Goal: Information Seeking & Learning: Find contact information

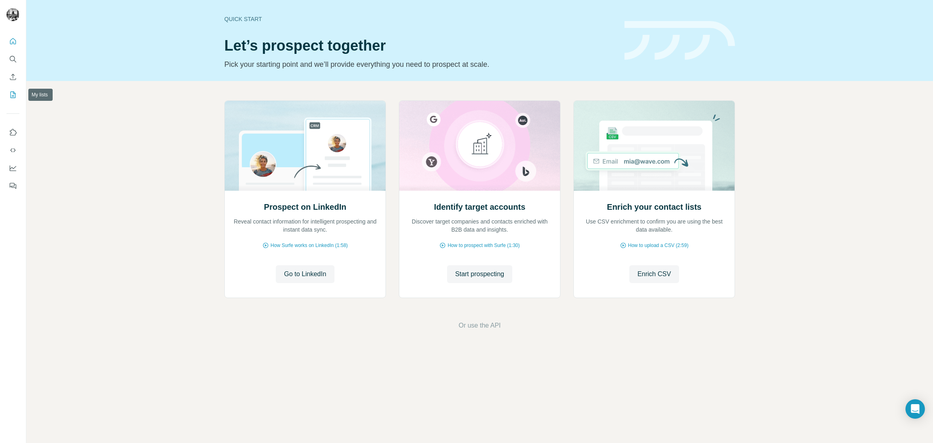
click at [14, 93] on icon "My lists" at bounding box center [13, 95] width 8 height 8
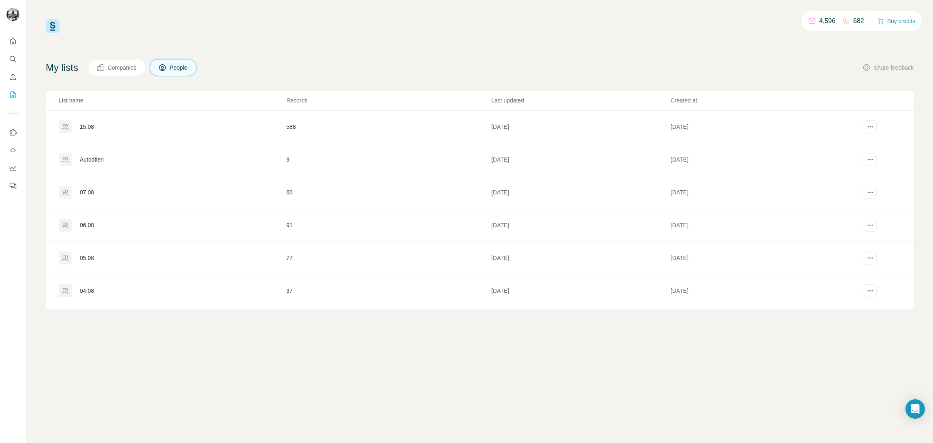
click at [90, 128] on div "15.08" at bounding box center [87, 127] width 14 height 8
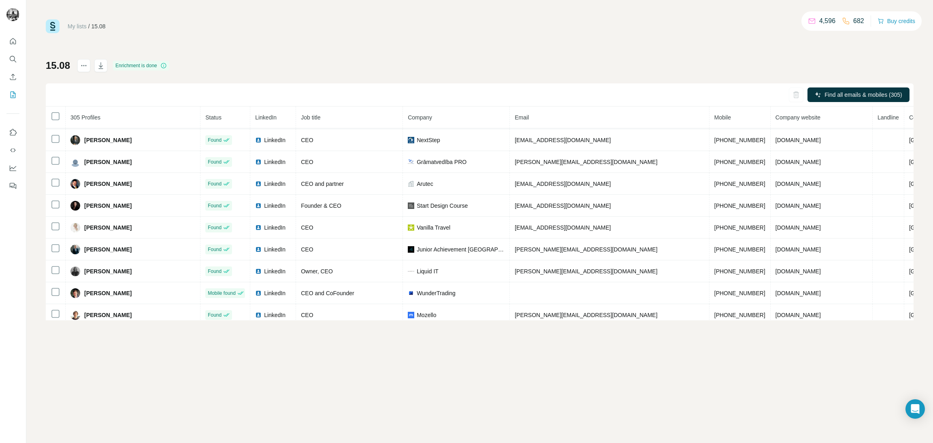
scroll to position [1243, 0]
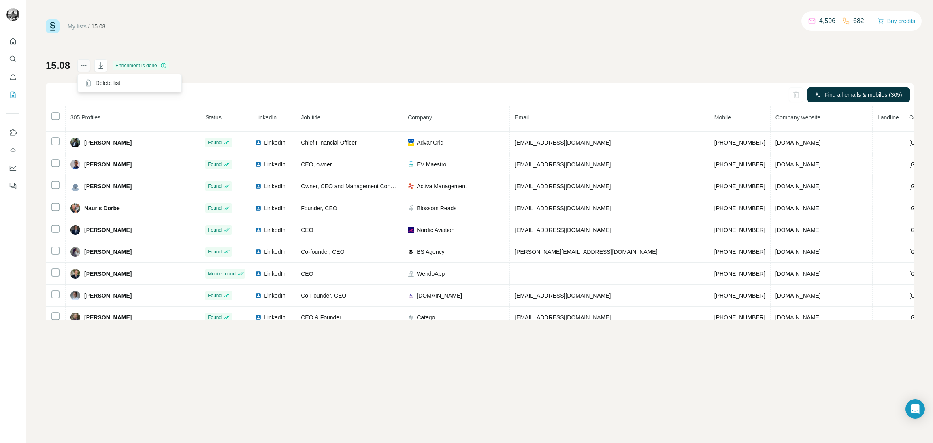
click at [82, 64] on icon "actions" at bounding box center [84, 66] width 8 height 8
click at [13, 59] on icon "Search" at bounding box center [13, 59] width 8 height 8
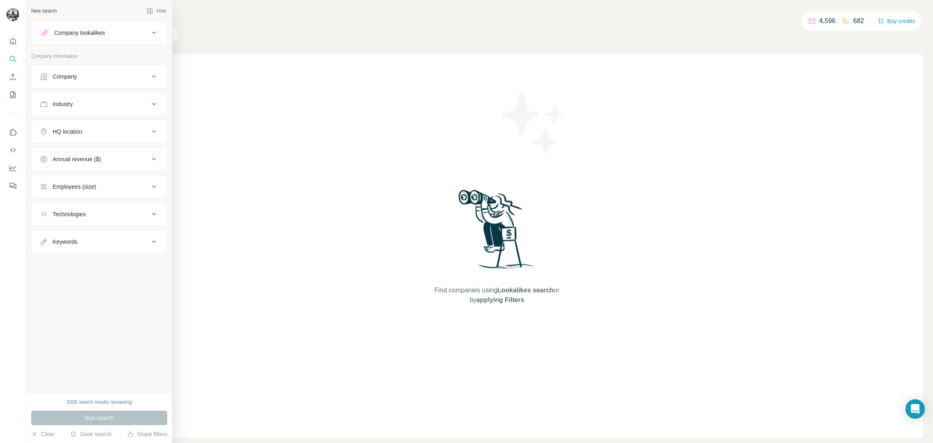
click at [105, 33] on div "Company lookalikes" at bounding box center [79, 33] width 51 height 8
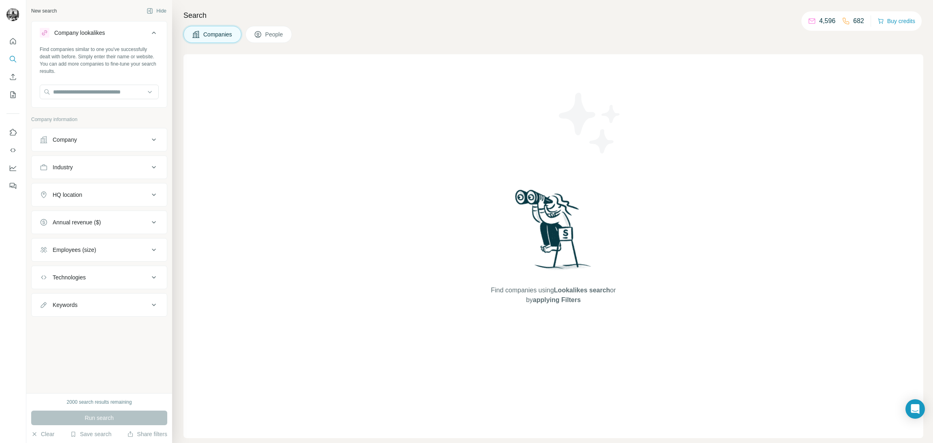
click at [105, 33] on div "Company lookalikes" at bounding box center [79, 33] width 51 height 8
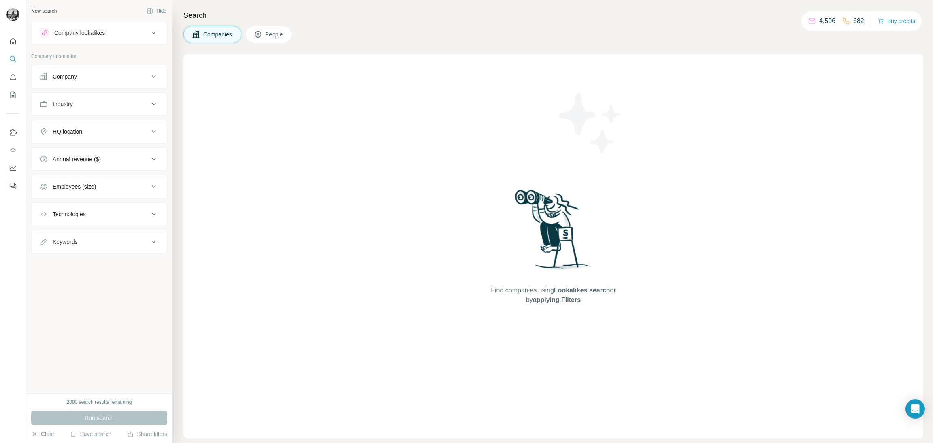
click at [94, 76] on div "Company" at bounding box center [94, 76] width 109 height 8
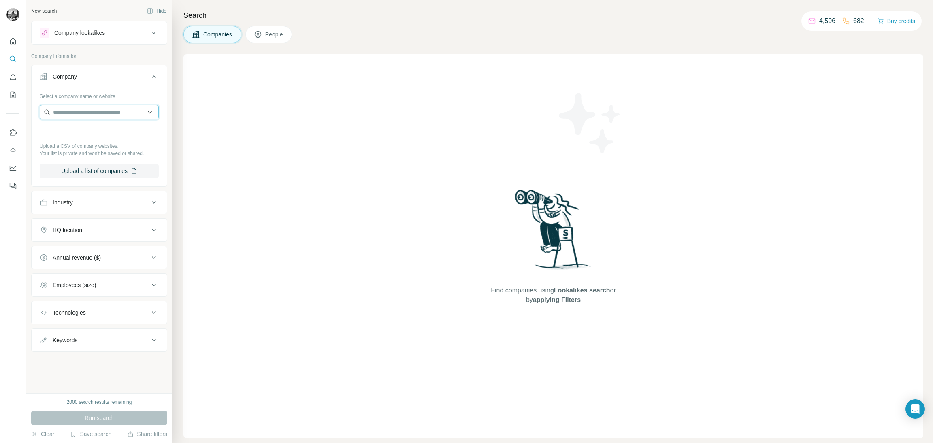
click at [84, 112] on input "text" at bounding box center [99, 112] width 119 height 15
type input "*********"
click at [93, 132] on div "Lulu Pizza lulupizza.fr" at bounding box center [99, 135] width 115 height 22
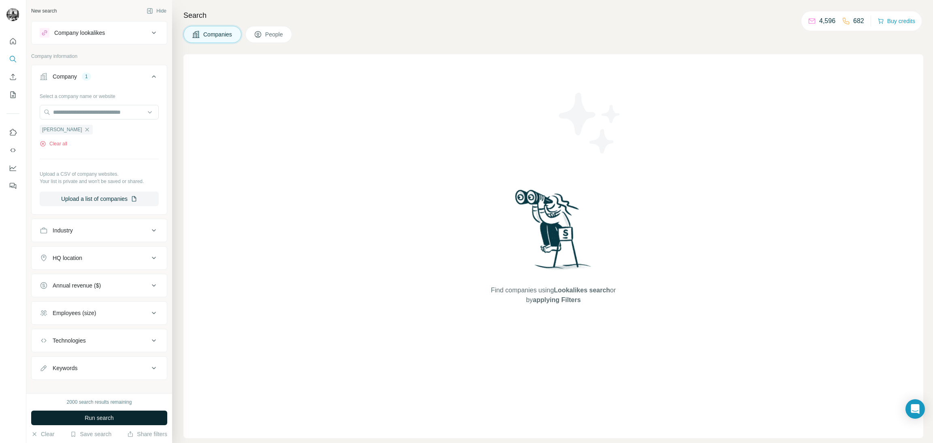
click at [86, 416] on span "Run search" at bounding box center [99, 418] width 29 height 8
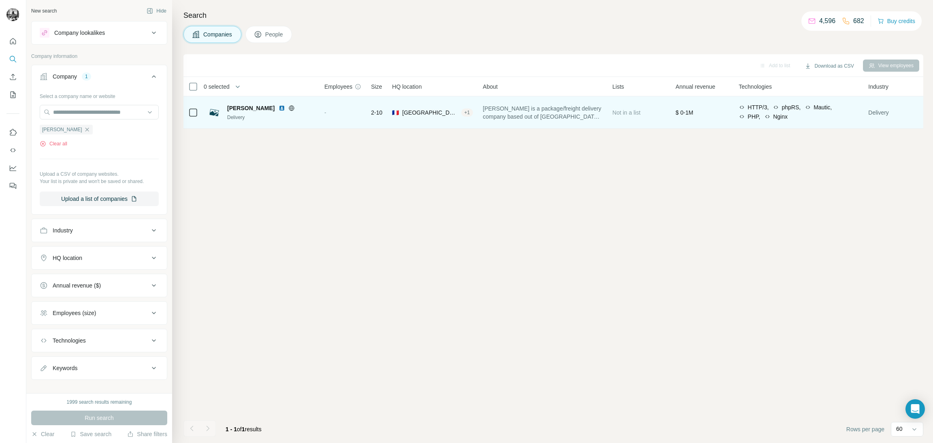
click at [242, 108] on span "Lulu Pizza" at bounding box center [250, 108] width 47 height 8
click at [234, 112] on span "Lulu Pizza" at bounding box center [250, 108] width 47 height 8
click at [245, 118] on div "Delivery" at bounding box center [270, 117] width 87 height 7
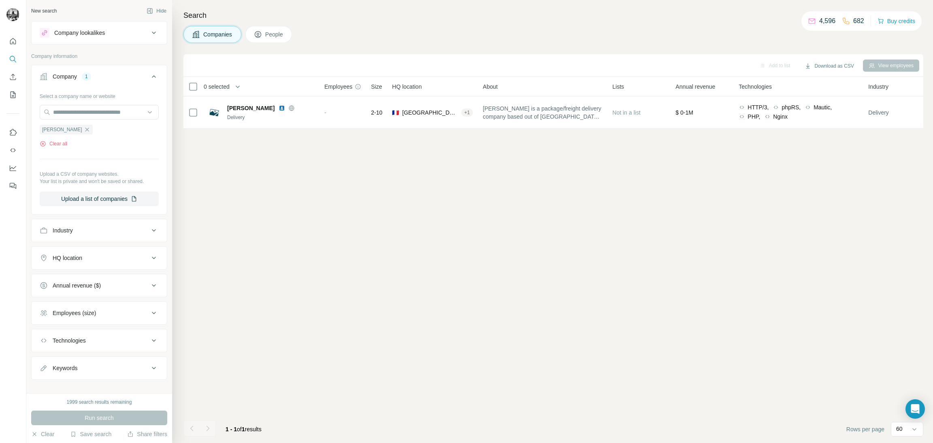
click at [267, 38] on span "People" at bounding box center [274, 34] width 19 height 8
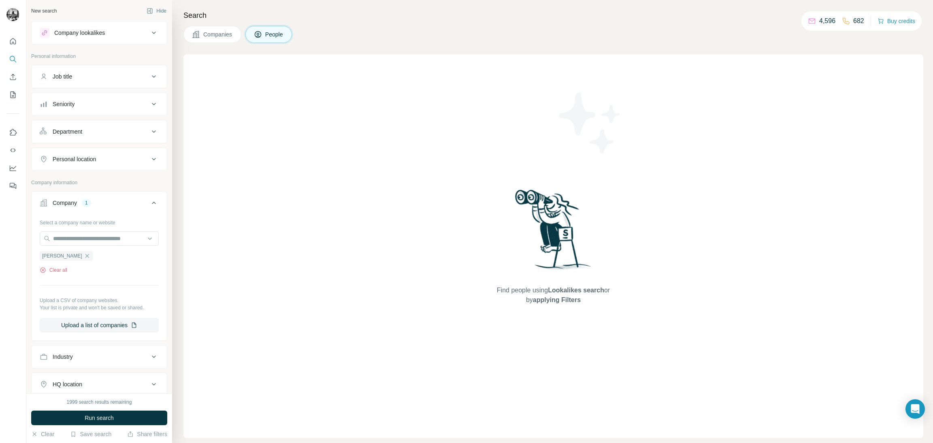
click at [211, 37] on span "Companies" at bounding box center [218, 34] width 30 height 8
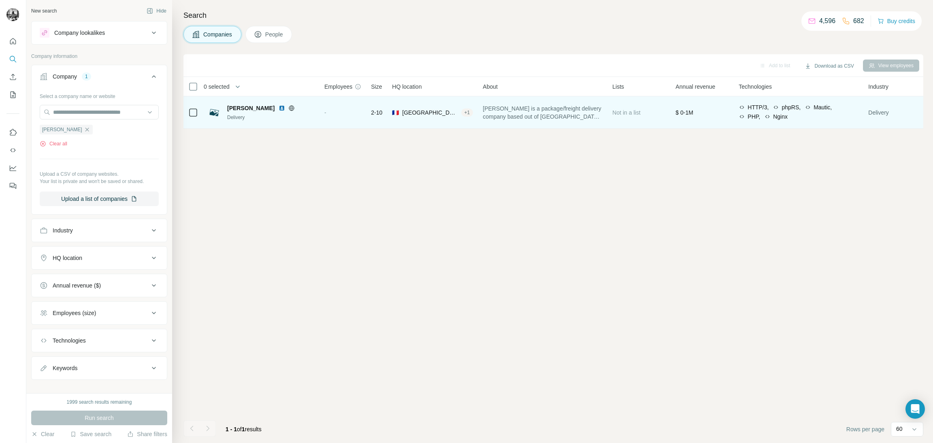
click at [245, 115] on div "Delivery" at bounding box center [270, 117] width 87 height 7
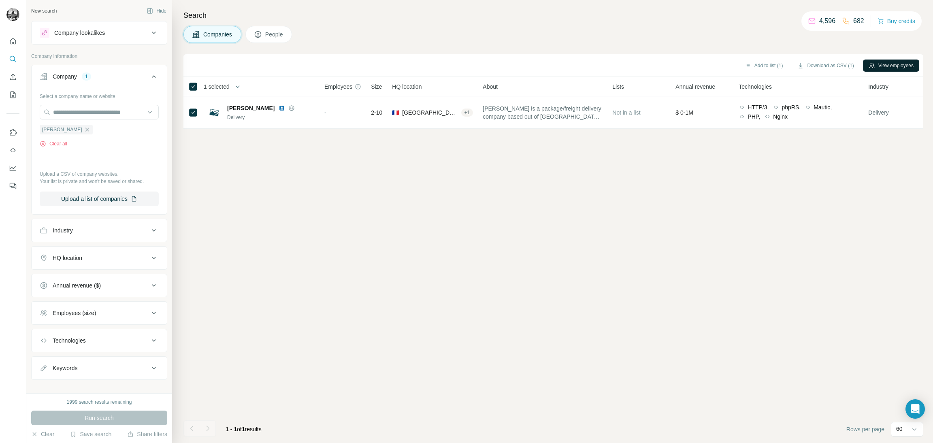
click at [876, 68] on button "View employees" at bounding box center [891, 66] width 56 height 12
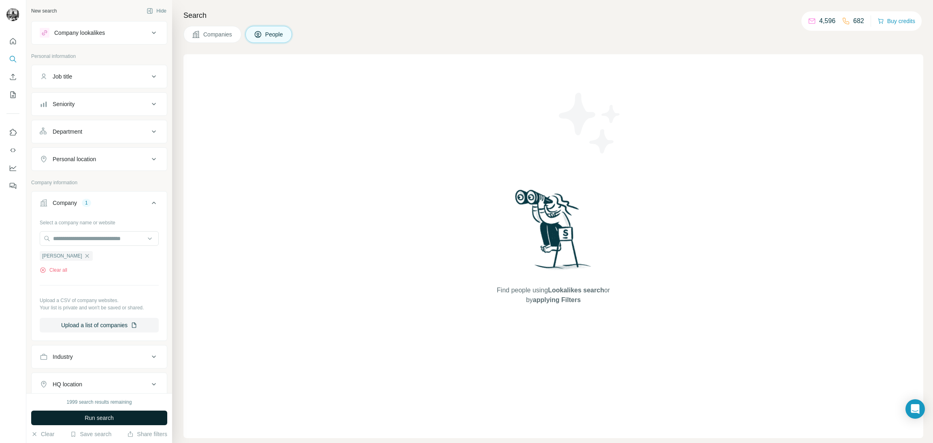
click at [135, 416] on button "Run search" at bounding box center [99, 418] width 136 height 15
click at [149, 110] on button "Seniority" at bounding box center [99, 103] width 135 height 19
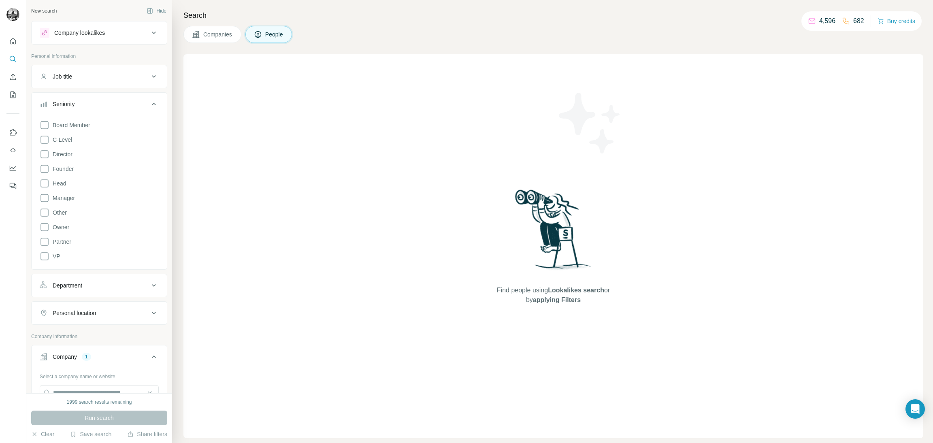
click at [149, 105] on icon at bounding box center [154, 104] width 10 height 10
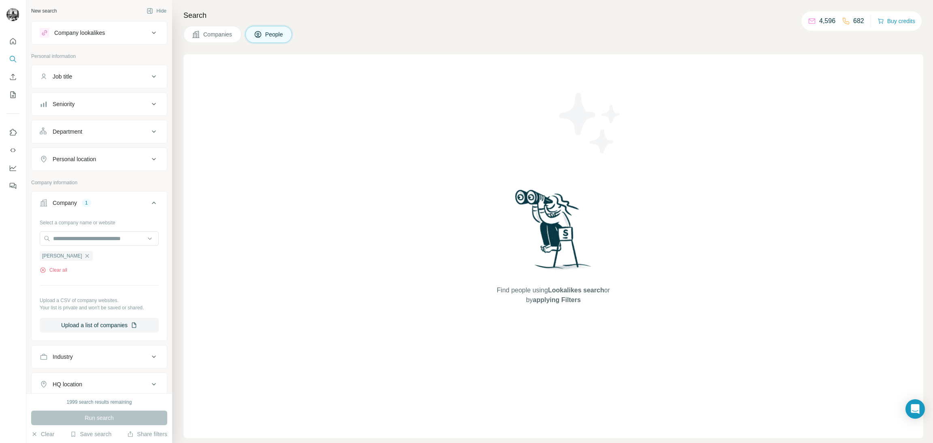
click at [145, 70] on button "Job title" at bounding box center [99, 76] width 135 height 19
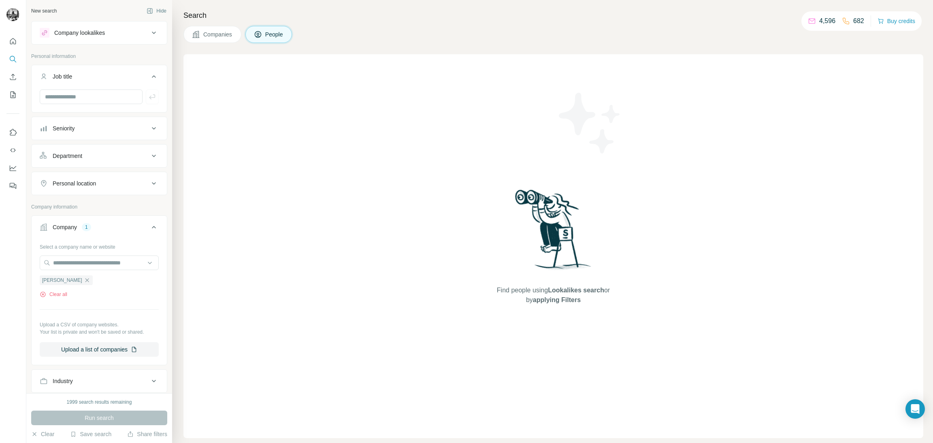
click at [149, 73] on icon at bounding box center [154, 77] width 10 height 10
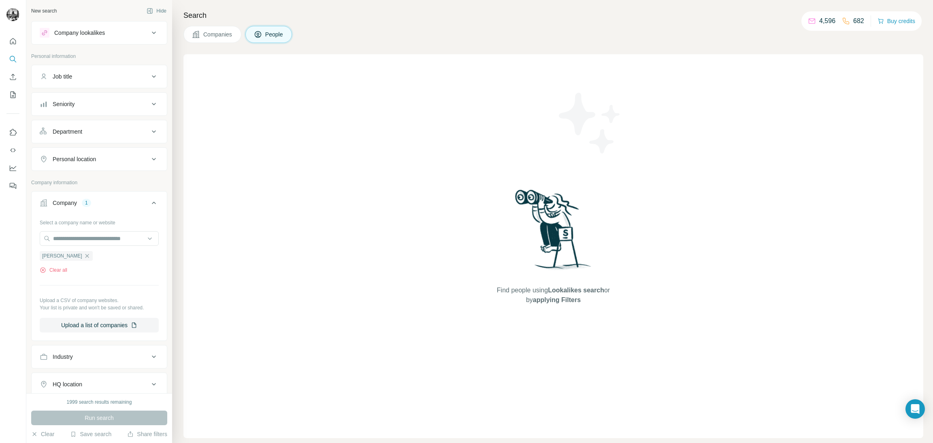
click at [98, 72] on div "Job title" at bounding box center [94, 76] width 109 height 8
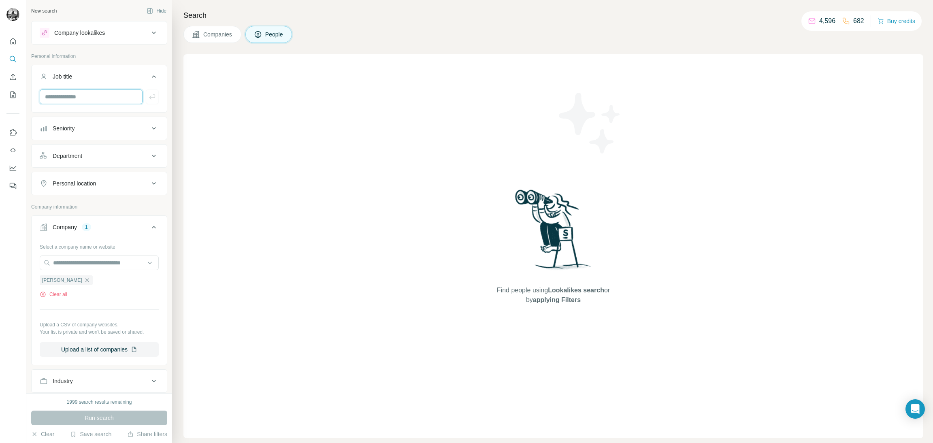
click at [84, 96] on input "text" at bounding box center [91, 97] width 103 height 15
type input "***"
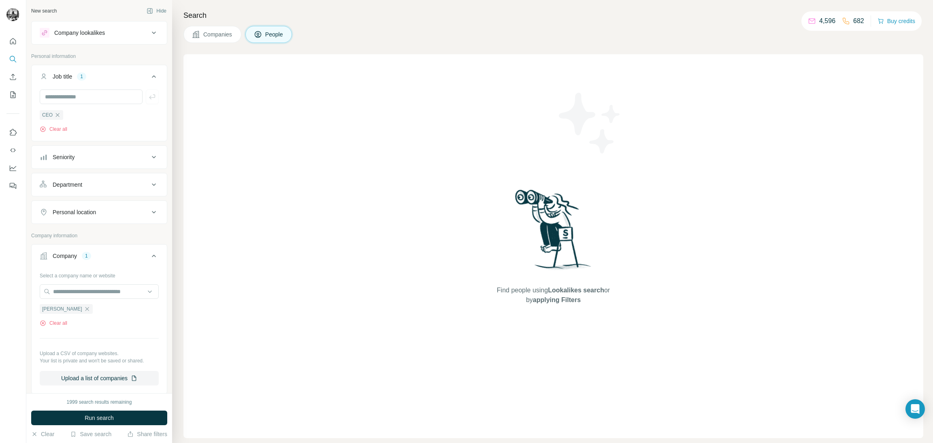
click at [102, 415] on span "Run search" at bounding box center [99, 418] width 29 height 8
click at [60, 115] on icon "button" at bounding box center [57, 115] width 6 height 6
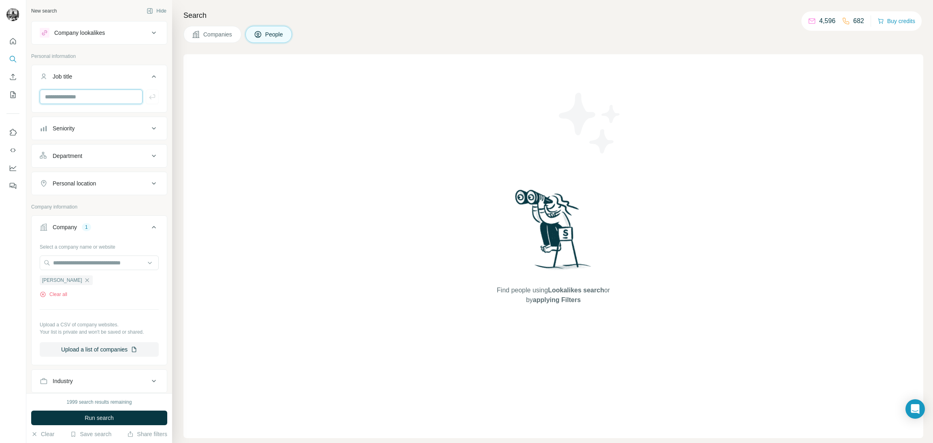
click at [69, 97] on input "text" at bounding box center [91, 97] width 103 height 15
type input "*******"
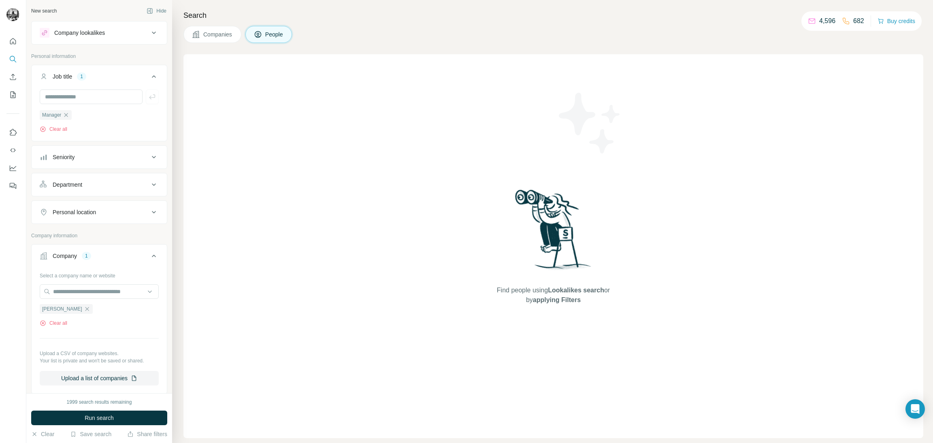
drag, startPoint x: 117, startPoint y: 417, endPoint x: 128, endPoint y: 411, distance: 12.2
click at [117, 417] on button "Run search" at bounding box center [99, 418] width 136 height 15
click at [215, 37] on span "Companies" at bounding box center [218, 34] width 30 height 8
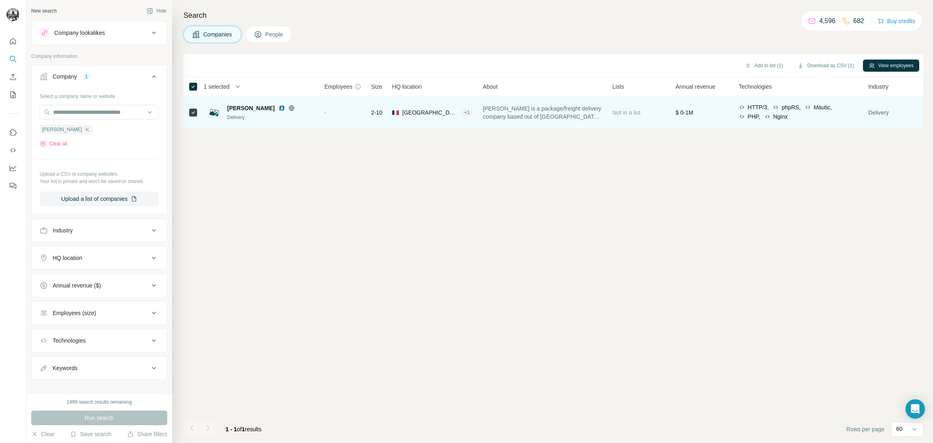
click at [661, 111] on div "Not in a list" at bounding box center [638, 112] width 53 height 22
click at [567, 109] on span "Lulu Pizza is a package/freight delivery company based out of Sainte-Marie-aux-…" at bounding box center [543, 112] width 120 height 16
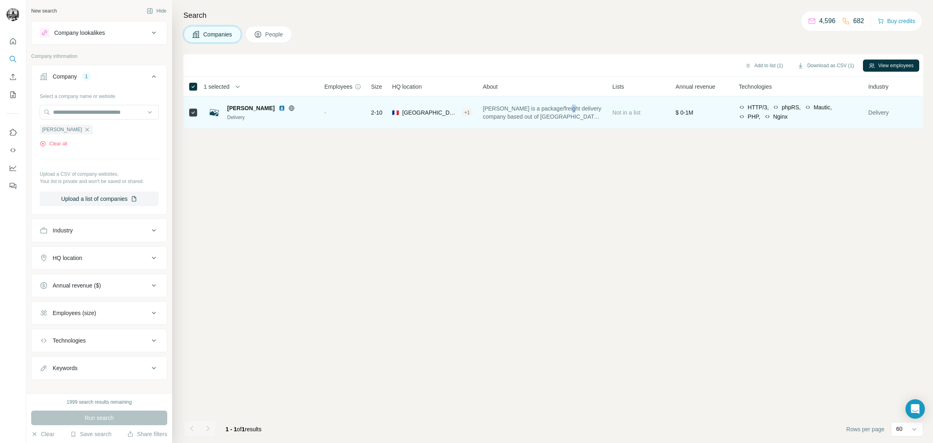
click at [567, 109] on span "Lulu Pizza is a package/freight delivery company based out of Sainte-Marie-aux-…" at bounding box center [543, 112] width 120 height 16
click at [441, 107] on div "🇫🇷 France, Moselle, Grand Est + 1" at bounding box center [432, 112] width 81 height 22
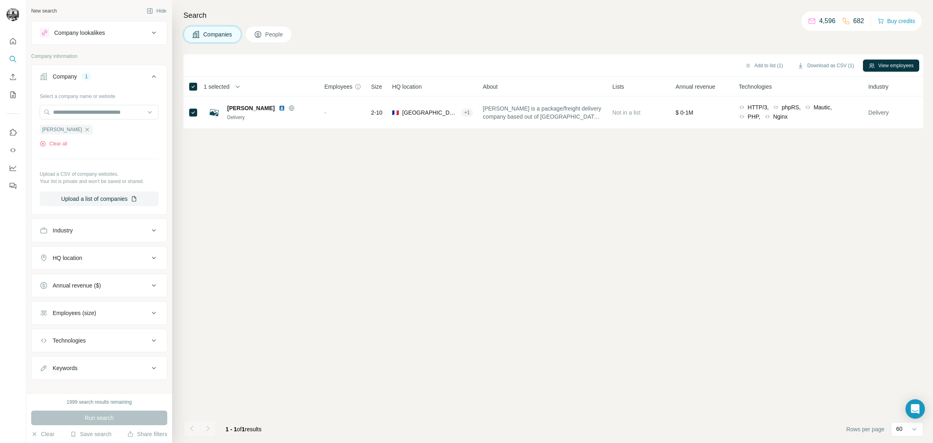
click at [449, 174] on div "Add to list (1) Download as CSV (1) View employees 1 selected Companies Employe…" at bounding box center [553, 248] width 740 height 389
click at [84, 131] on icon "button" at bounding box center [87, 129] width 6 height 6
click at [267, 36] on span "People" at bounding box center [274, 34] width 19 height 8
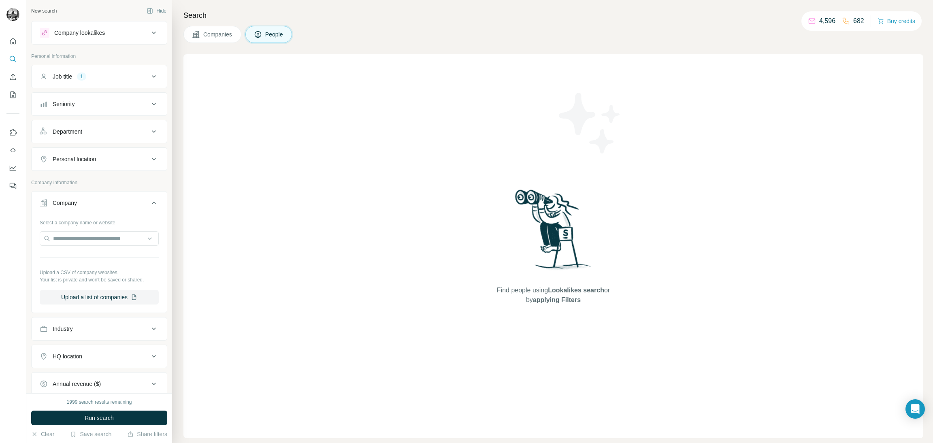
click at [194, 26] on button "Companies" at bounding box center [212, 34] width 58 height 17
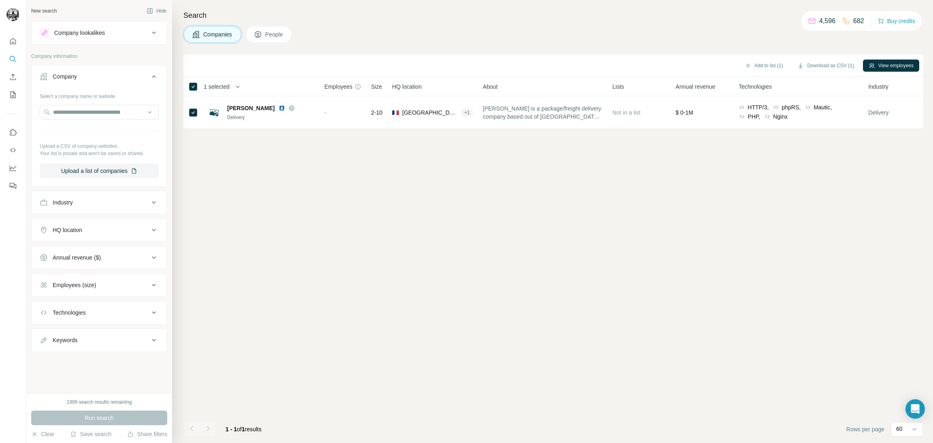
click at [427, 257] on div "Add to list (1) Download as CSV (1) View employees 1 selected Companies Employe…" at bounding box center [553, 248] width 740 height 389
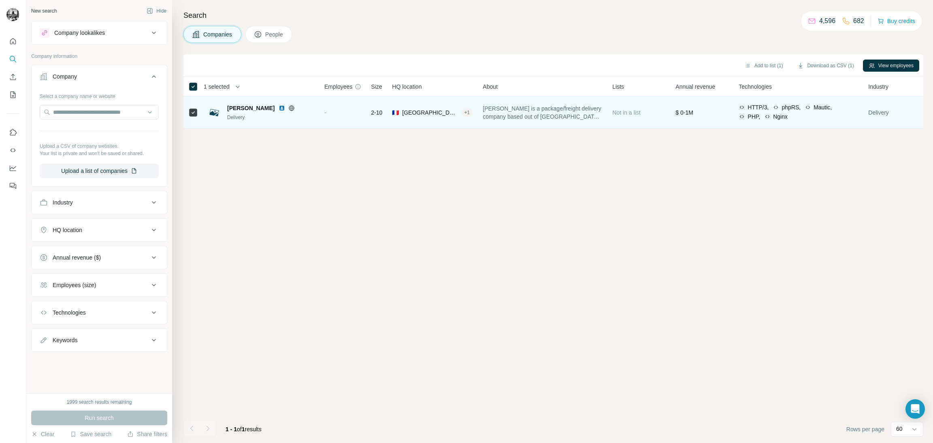
click at [300, 112] on div "Lulu Pizza Delivery" at bounding box center [270, 112] width 87 height 17
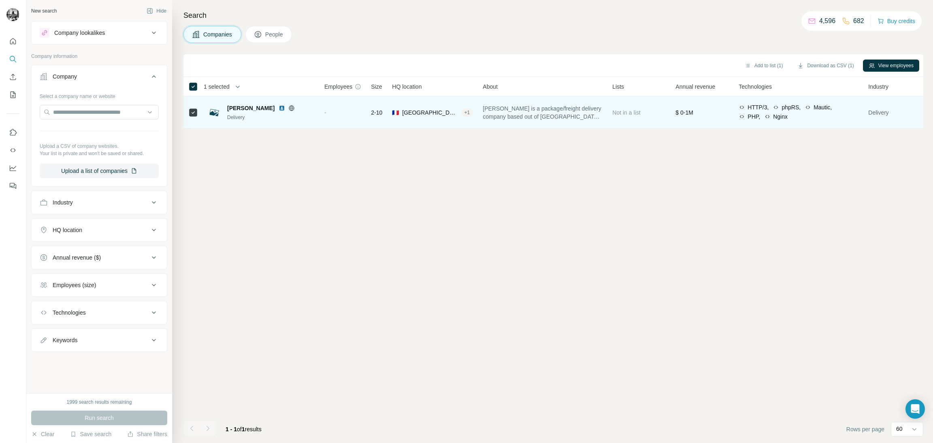
click at [300, 112] on div "Lulu Pizza Delivery" at bounding box center [270, 112] width 87 height 17
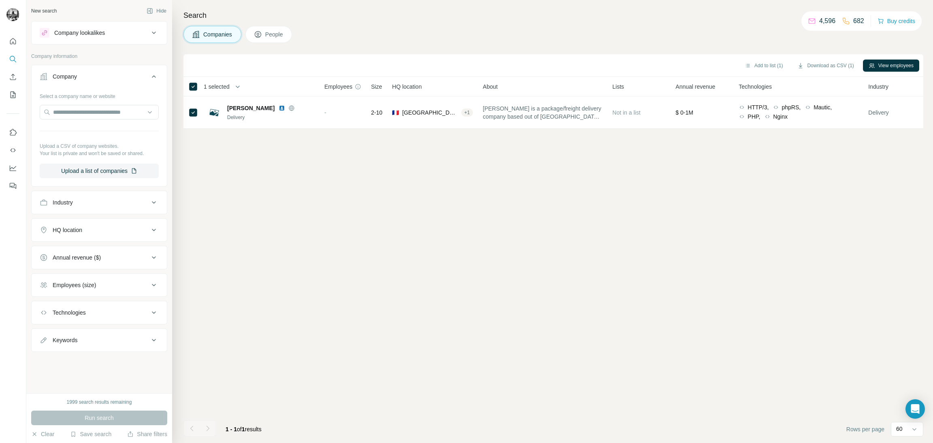
click at [270, 35] on span "People" at bounding box center [274, 34] width 19 height 8
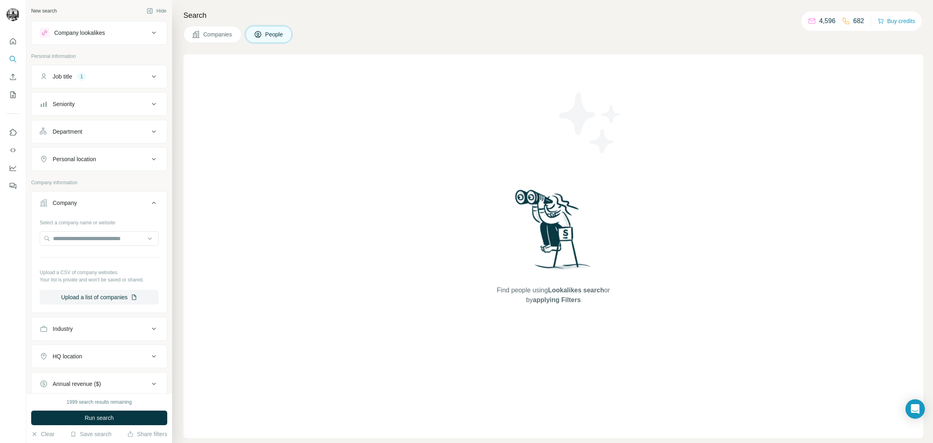
click at [99, 73] on div "Job title 1" at bounding box center [94, 76] width 109 height 8
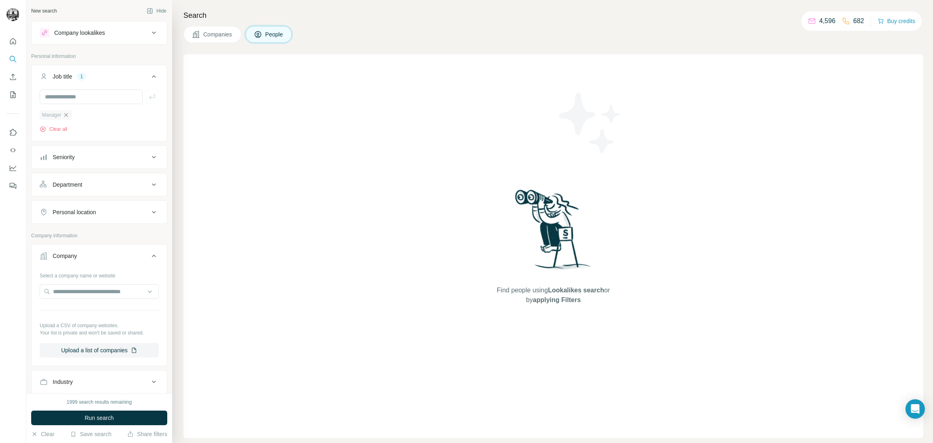
click at [67, 115] on icon "button" at bounding box center [66, 115] width 4 height 4
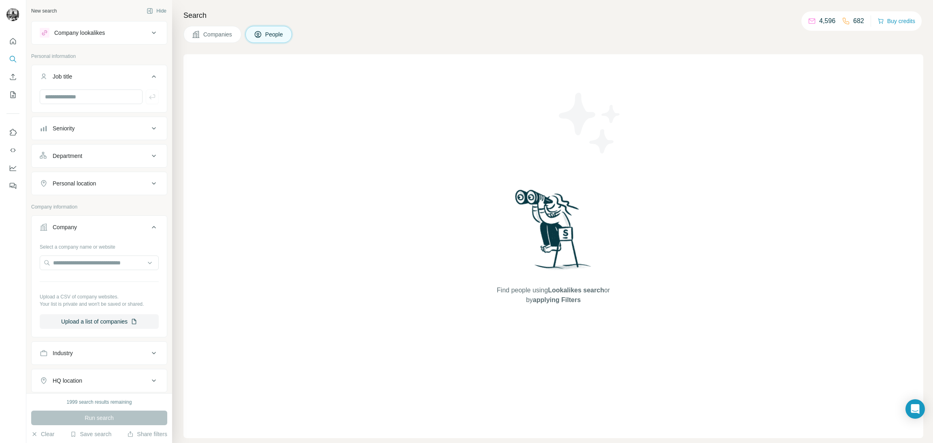
click at [149, 129] on icon at bounding box center [154, 129] width 10 height 10
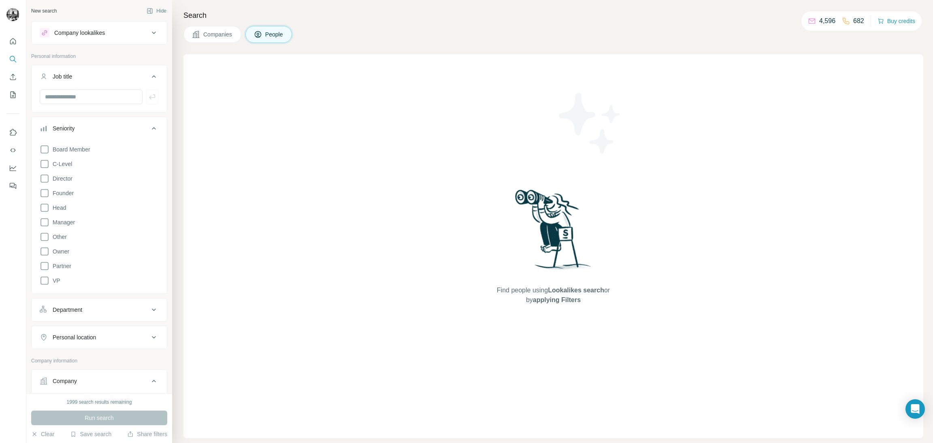
click at [149, 129] on icon at bounding box center [154, 129] width 10 height 10
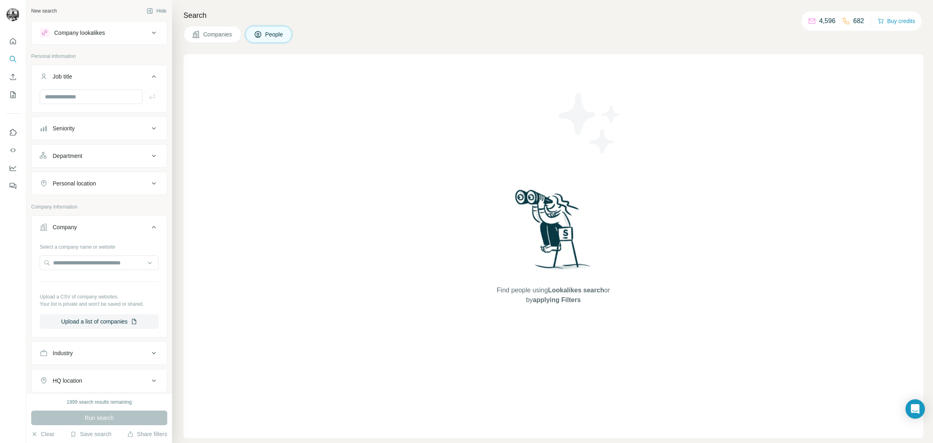
click at [149, 128] on icon at bounding box center [154, 129] width 10 height 10
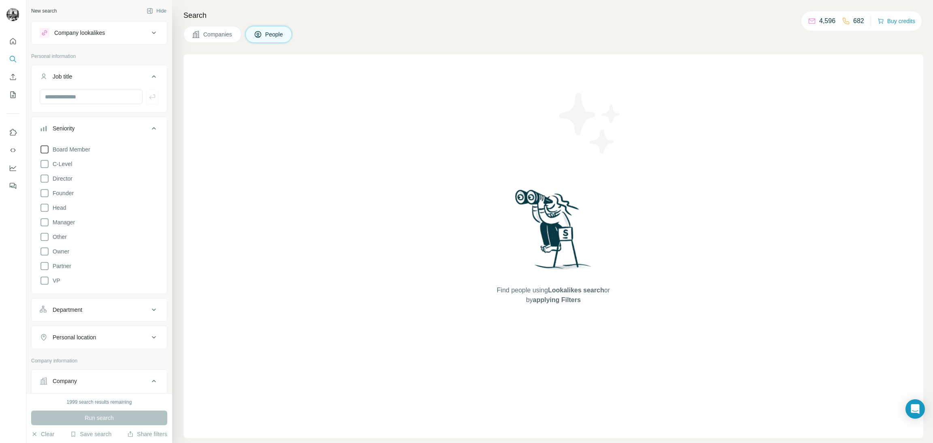
click at [45, 150] on icon at bounding box center [45, 150] width 10 height 10
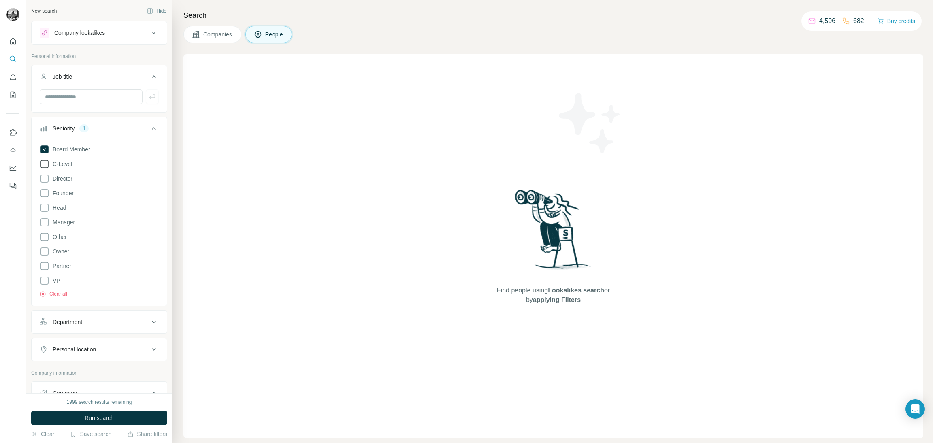
click at [44, 165] on icon at bounding box center [45, 164] width 10 height 10
drag, startPoint x: 45, startPoint y: 178, endPoint x: 45, endPoint y: 188, distance: 10.1
click at [45, 180] on icon at bounding box center [45, 179] width 10 height 10
click at [45, 190] on icon at bounding box center [45, 193] width 10 height 10
drag, startPoint x: 45, startPoint y: 209, endPoint x: 45, endPoint y: 214, distance: 4.9
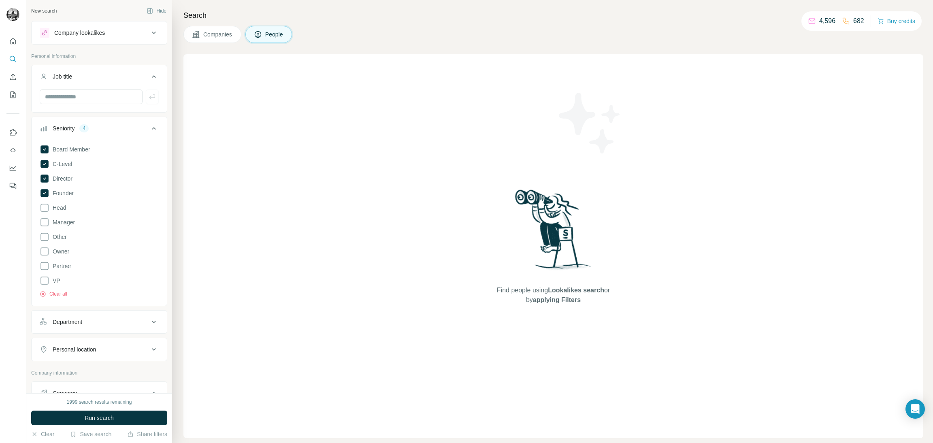
click at [45, 210] on icon at bounding box center [45, 208] width 10 height 10
click at [45, 222] on icon at bounding box center [45, 222] width 10 height 10
drag, startPoint x: 43, startPoint y: 236, endPoint x: 43, endPoint y: 242, distance: 6.1
click at [43, 236] on icon at bounding box center [45, 237] width 10 height 10
click at [43, 251] on icon at bounding box center [45, 252] width 10 height 10
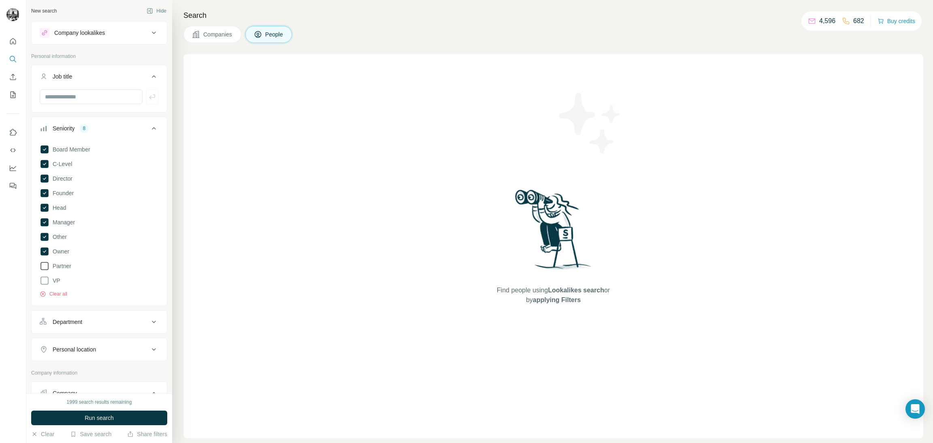
click at [43, 267] on icon at bounding box center [45, 266] width 10 height 10
click at [40, 286] on div "Board Member C-Level Director Founder Head Manager Other Owner Partner VP Clear…" at bounding box center [99, 219] width 119 height 156
drag, startPoint x: 84, startPoint y: 421, endPoint x: 87, endPoint y: 415, distance: 6.3
click at [85, 420] on span "Run search" at bounding box center [99, 418] width 29 height 8
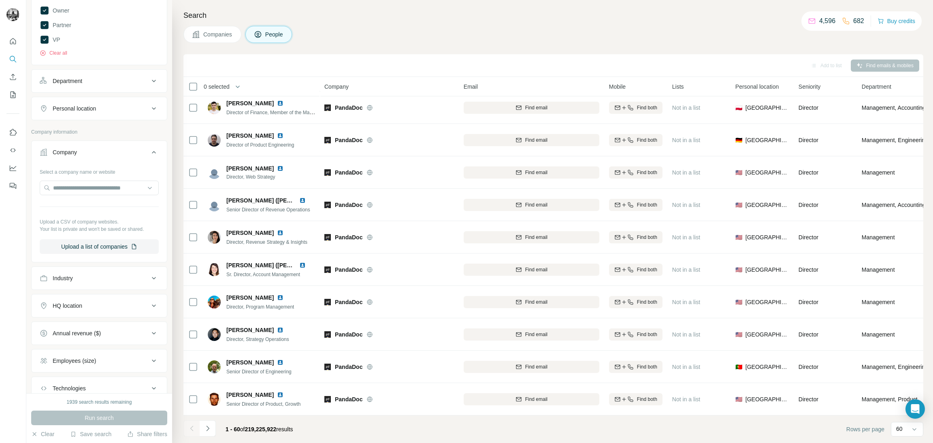
scroll to position [182, 0]
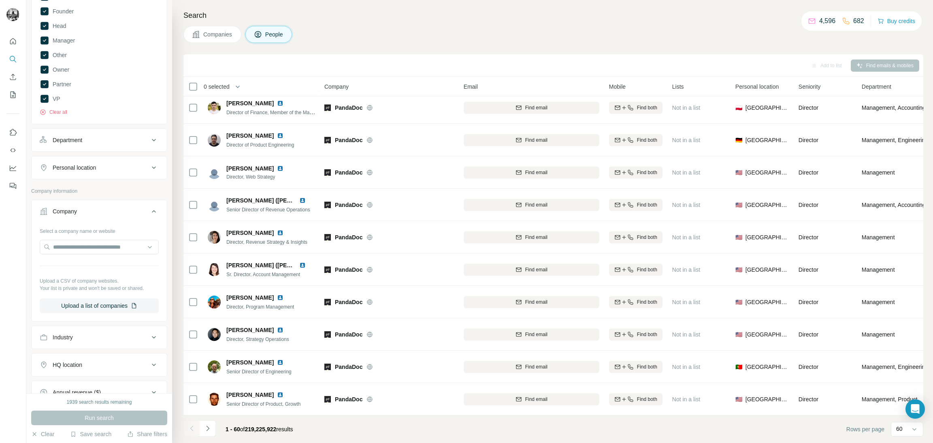
click at [101, 239] on div "Select a company name or website Upload a CSV of company websites. Your list is…" at bounding box center [99, 268] width 119 height 89
click at [98, 244] on input "text" at bounding box center [99, 247] width 119 height 15
type input "*********"
click at [98, 262] on div "Pica Lulū lulu.lv" at bounding box center [95, 269] width 106 height 22
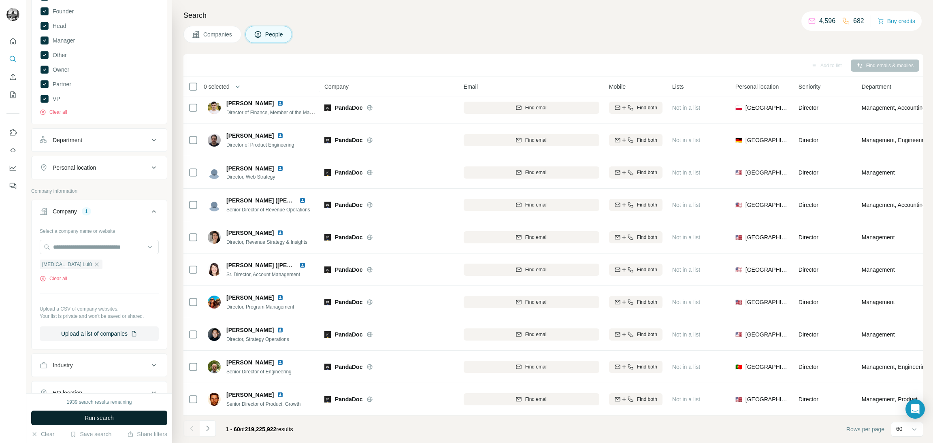
click at [91, 418] on span "Run search" at bounding box center [99, 418] width 29 height 8
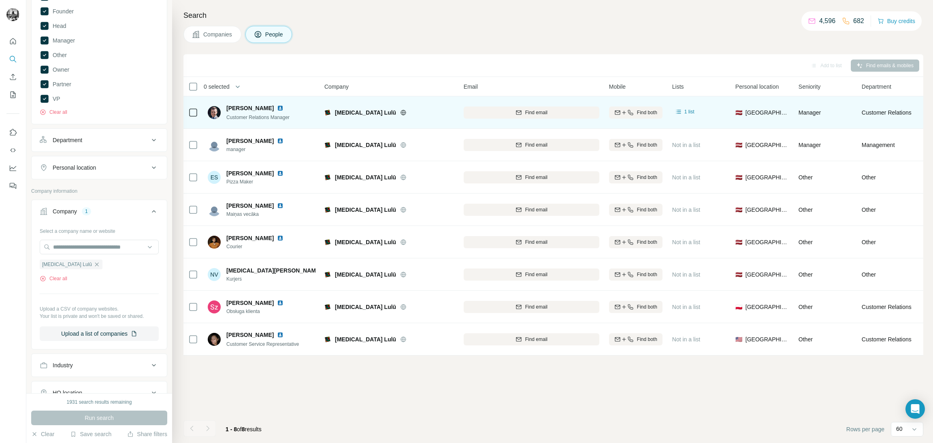
click at [305, 108] on div "Arturs Lagzdiņš Customer Relations Manager" at bounding box center [262, 112] width 108 height 22
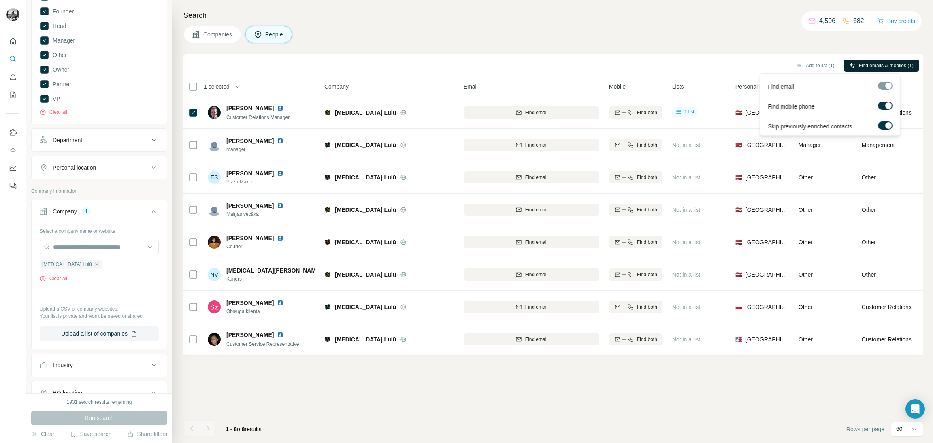
click at [880, 68] on span "Find emails & mobiles (1)" at bounding box center [886, 65] width 55 height 7
click at [565, 25] on div "Search Companies People Add to list (1) Find emails & mobiles (1) 1 selected Pe…" at bounding box center [552, 221] width 761 height 443
